Goal: Task Accomplishment & Management: Use online tool/utility

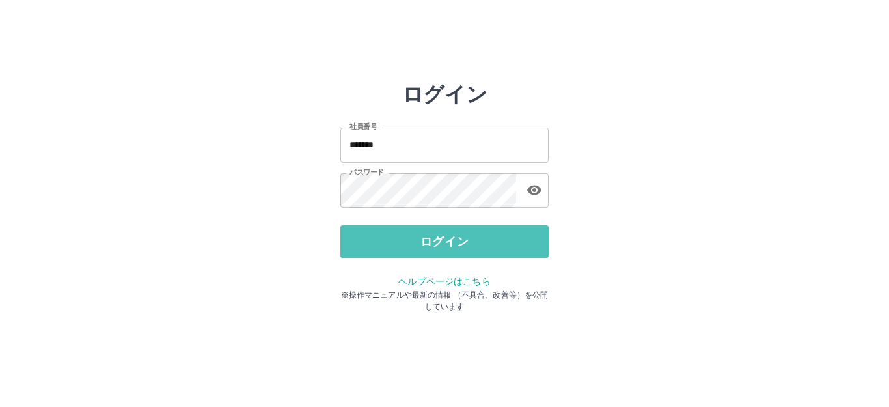
click at [428, 238] on button "ログイン" at bounding box center [444, 241] width 208 height 33
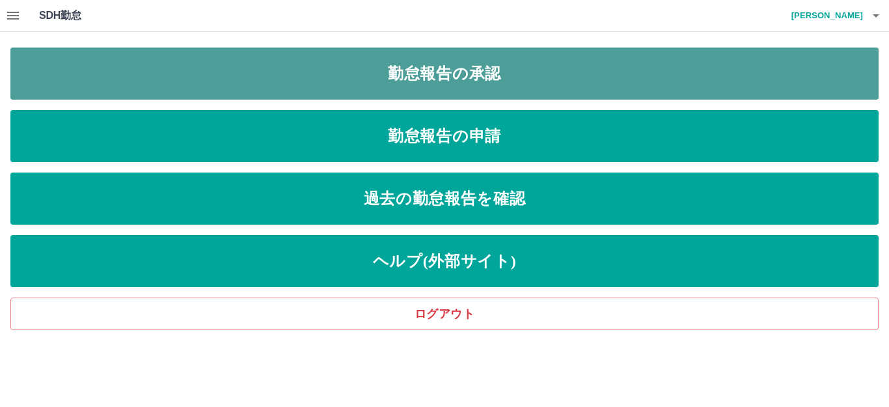
click at [448, 71] on link "勤怠報告の承認" at bounding box center [444, 74] width 868 height 52
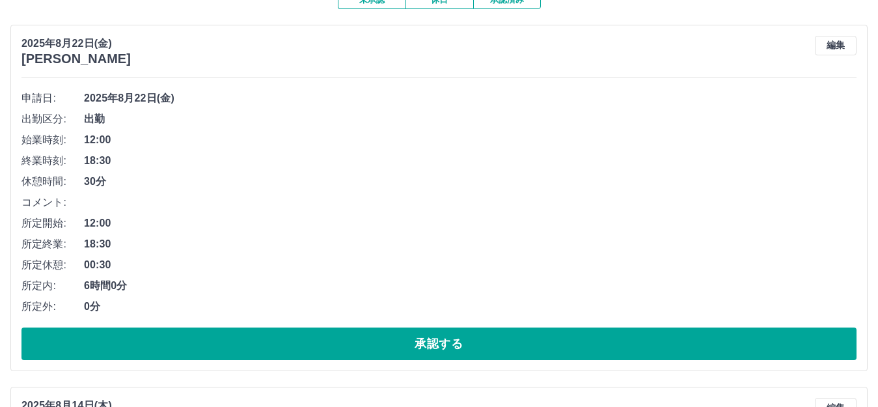
scroll to position [130, 0]
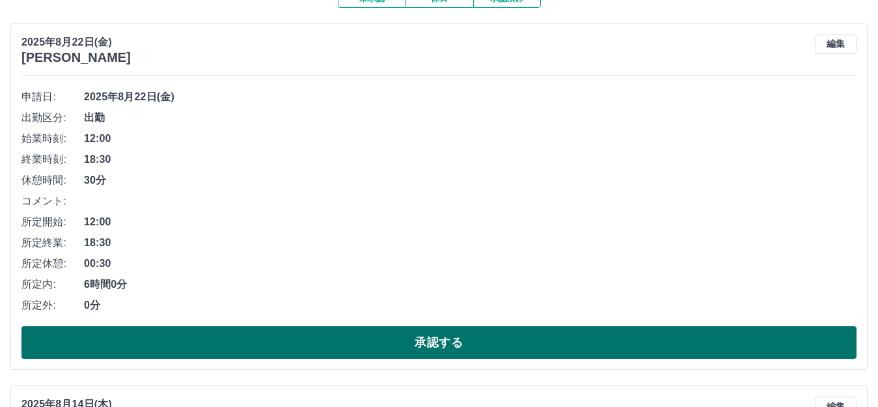
click at [206, 341] on button "承認する" at bounding box center [438, 342] width 835 height 33
